Goal: Find specific page/section: Find specific page/section

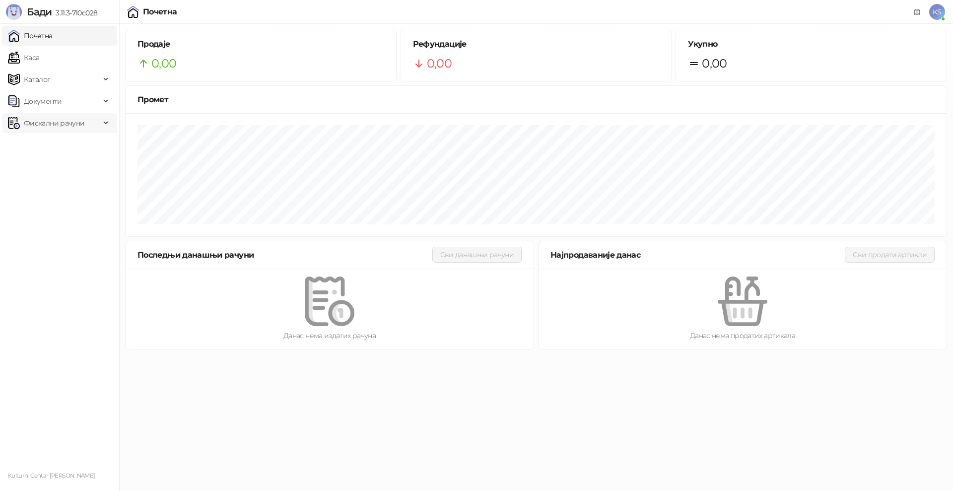
click at [27, 125] on span "Фискални рачуни" at bounding box center [54, 123] width 61 height 20
click at [72, 151] on link "Издати рачуни" at bounding box center [45, 145] width 66 height 20
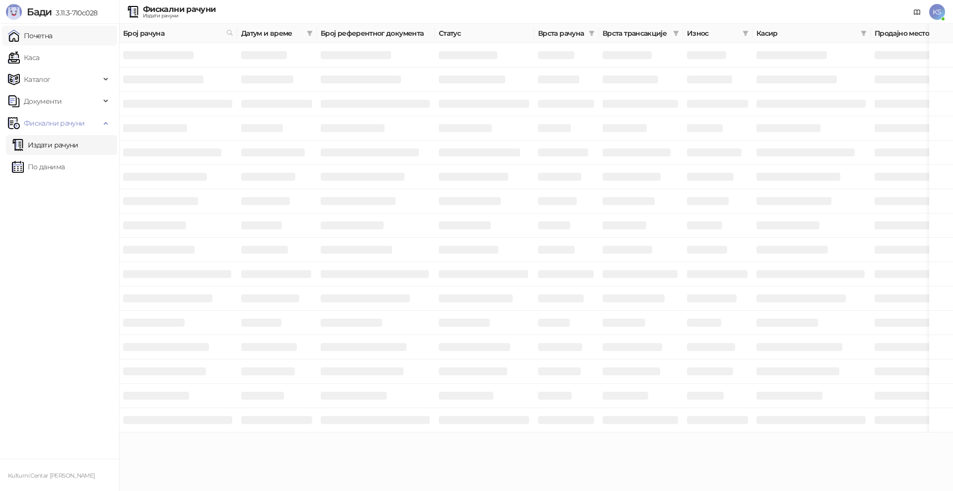
click at [53, 40] on link "Почетна" at bounding box center [30, 36] width 45 height 20
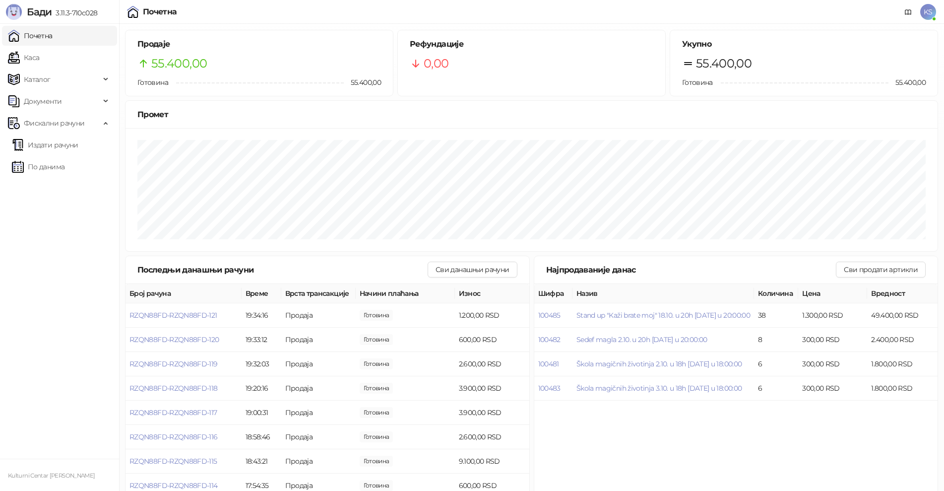
click at [460, 8] on div "Почетна KS" at bounding box center [472, 12] width 928 height 24
click at [65, 167] on link "По данима" at bounding box center [38, 167] width 53 height 20
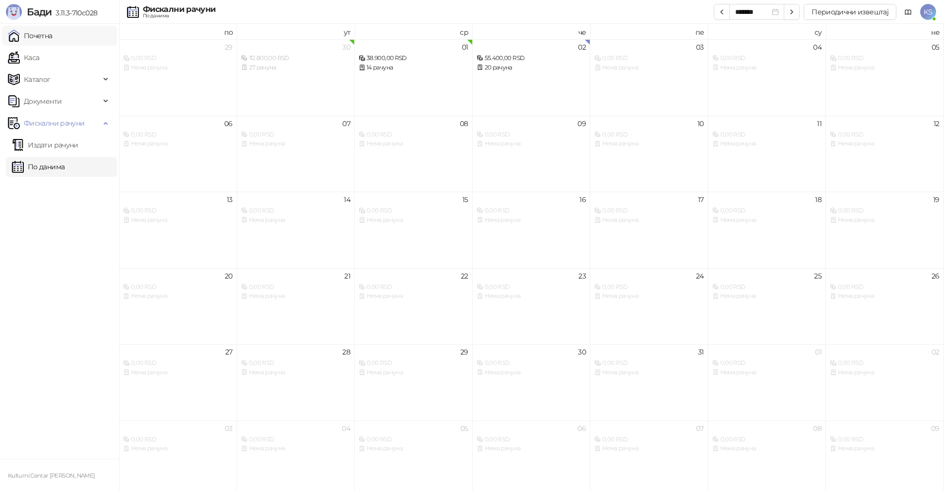
click at [53, 39] on link "Почетна" at bounding box center [30, 36] width 45 height 20
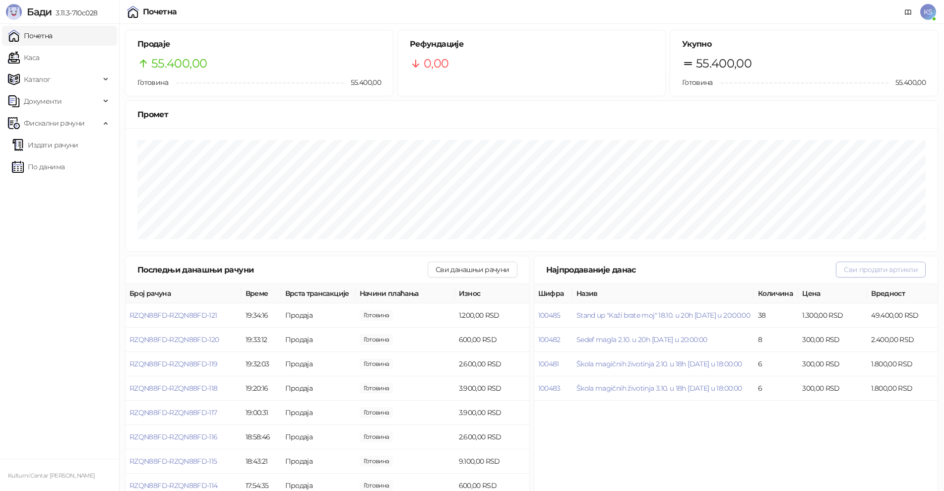
click at [877, 271] on button "Сви продати артикли" at bounding box center [881, 270] width 90 height 16
